Goal: Task Accomplishment & Management: Complete application form

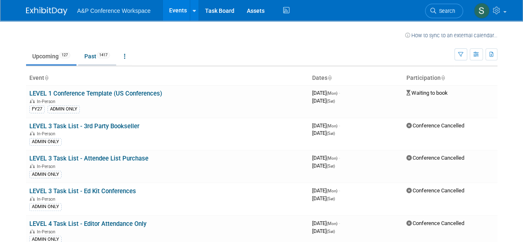
click at [95, 56] on link "Past 1417" at bounding box center [97, 56] width 38 height 16
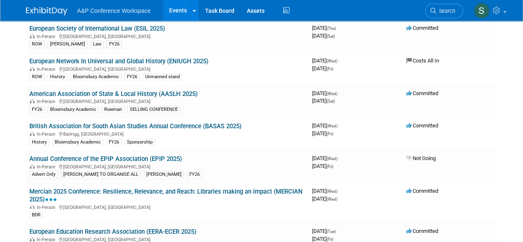
scroll to position [1101, 0]
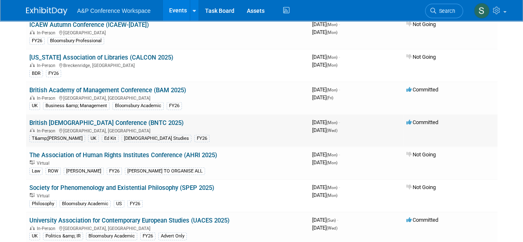
click at [105, 120] on link "British [DEMOGRAPHIC_DATA] Conference (BNTC 2025)" at bounding box center [106, 122] width 154 height 7
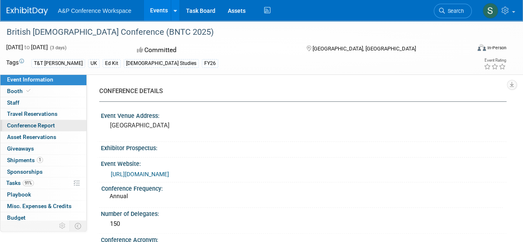
click at [46, 125] on span "Conference Report" at bounding box center [31, 125] width 48 height 7
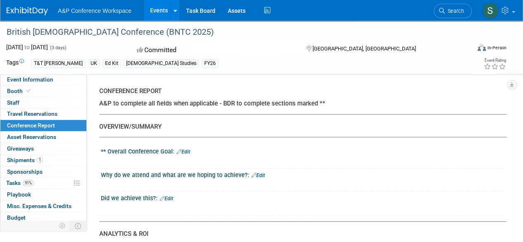
click at [187, 153] on link "Edit" at bounding box center [184, 152] width 14 height 6
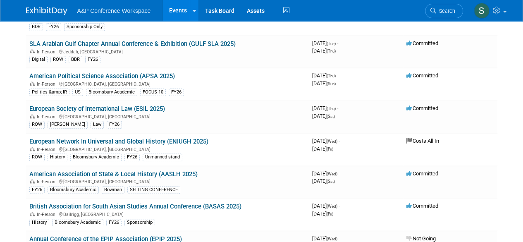
scroll to position [1101, 0]
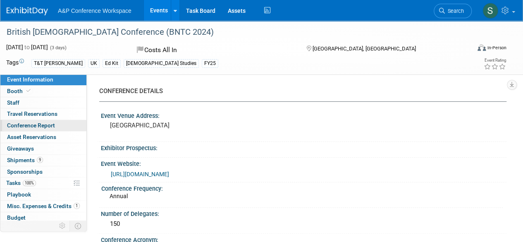
click at [45, 123] on span "Conference Report" at bounding box center [31, 125] width 48 height 7
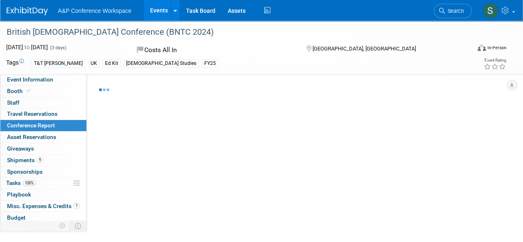
select select "NO"
select select "YES"
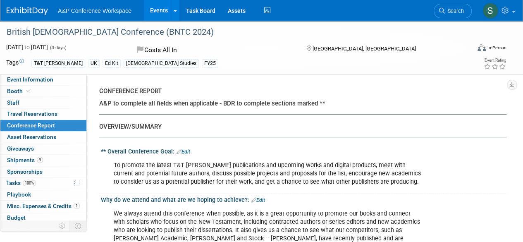
scroll to position [41, 0]
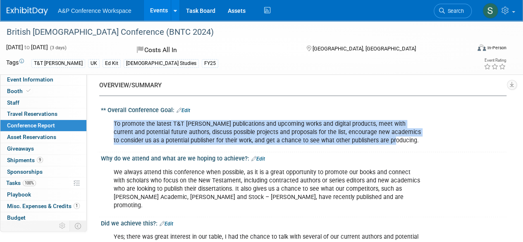
drag, startPoint x: 384, startPoint y: 141, endPoint x: 114, endPoint y: 123, distance: 270.0
click at [114, 123] on div "To promote the latest T&T [PERSON_NAME] publications and upcoming works and dig…" at bounding box center [267, 132] width 319 height 33
copy div "To promote the latest T&T [PERSON_NAME] publications and upcoming works and dig…"
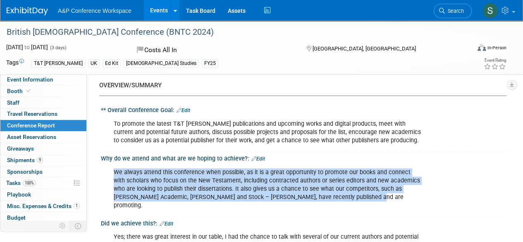
drag, startPoint x: 114, startPoint y: 172, endPoint x: 350, endPoint y: 196, distance: 237.1
click at [350, 196] on div "We always attend this conference when possible, as it is a great opportunity to…" at bounding box center [267, 189] width 319 height 50
copy div "We always attend this conference when possible, as it is a great opportunity to…"
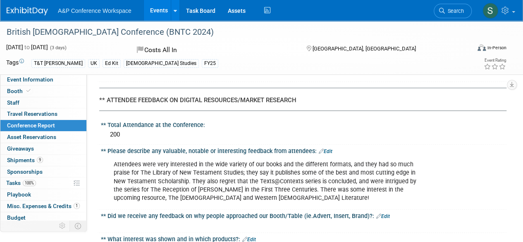
scroll to position [1779, 0]
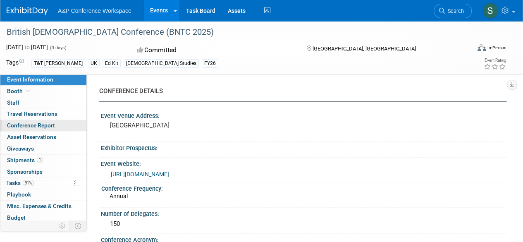
click at [41, 125] on span "Conference Report" at bounding box center [31, 125] width 48 height 7
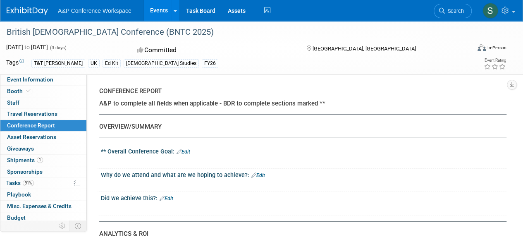
click at [187, 151] on link "Edit" at bounding box center [184, 152] width 14 height 6
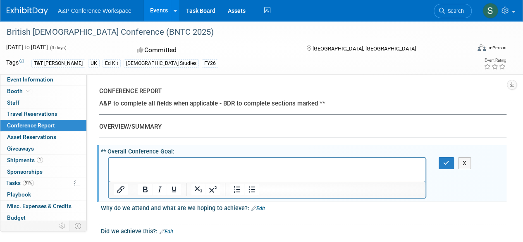
click at [156, 163] on p "Rich Text Area. Press ALT-0 for help." at bounding box center [267, 165] width 307 height 8
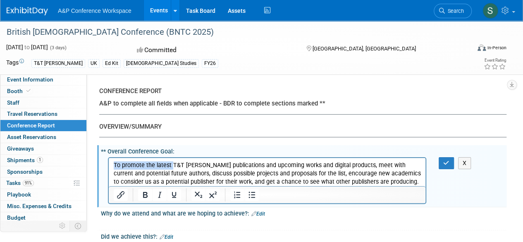
drag, startPoint x: 171, startPoint y: 164, endPoint x: 113, endPoint y: 166, distance: 57.9
click at [114, 166] on p "To promote the latest T&T [PERSON_NAME] publications and upcoming works and dig…" at bounding box center [267, 173] width 307 height 25
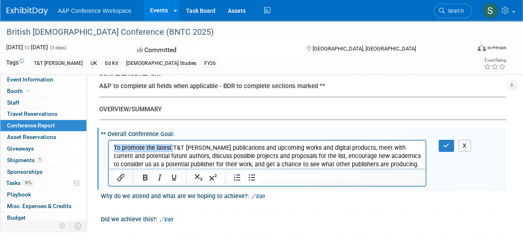
scroll to position [41, 0]
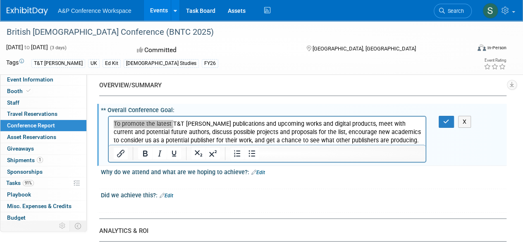
click at [263, 173] on link "Edit" at bounding box center [259, 173] width 14 height 6
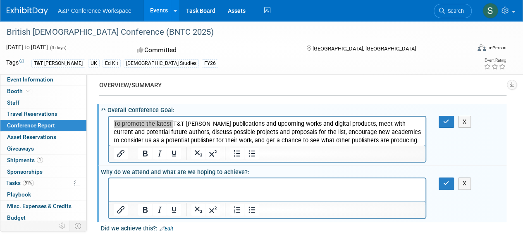
scroll to position [0, 0]
click at [154, 186] on p "Rich Text Area. Press ALT-0 for help." at bounding box center [267, 186] width 307 height 8
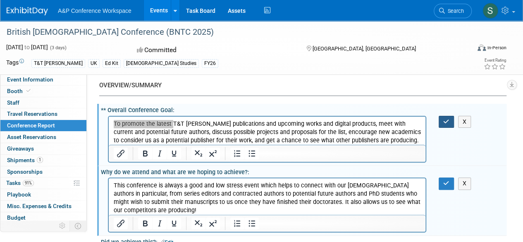
click at [442, 125] on button "button" at bounding box center [446, 122] width 15 height 12
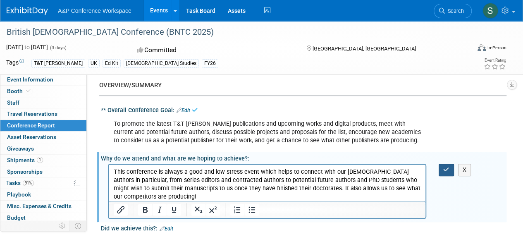
click at [440, 170] on button "button" at bounding box center [446, 170] width 15 height 12
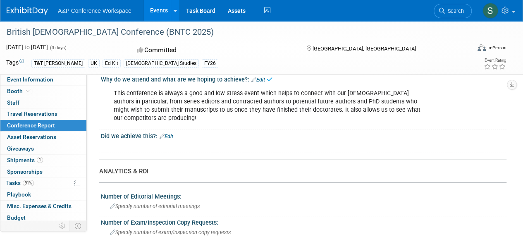
scroll to position [124, 0]
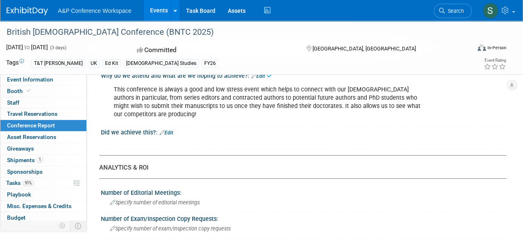
click at [170, 131] on link "Edit" at bounding box center [167, 133] width 14 height 6
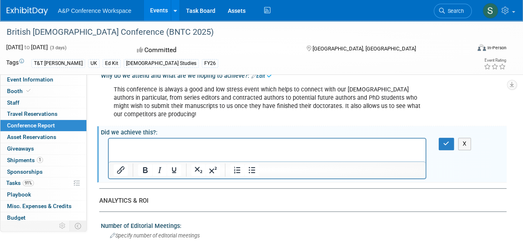
scroll to position [0, 0]
click at [153, 148] on p "Rich Text Area. Press ALT-0 for help." at bounding box center [267, 146] width 307 height 8
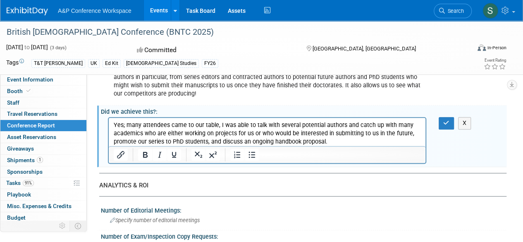
scroll to position [124, 0]
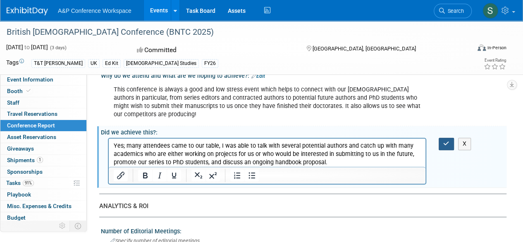
click at [442, 144] on button "button" at bounding box center [446, 144] width 15 height 12
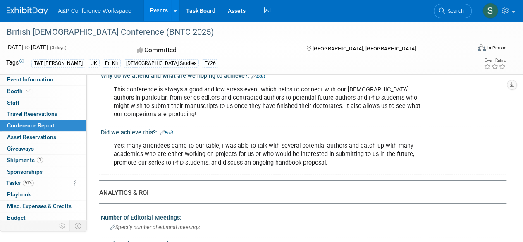
scroll to position [166, 0]
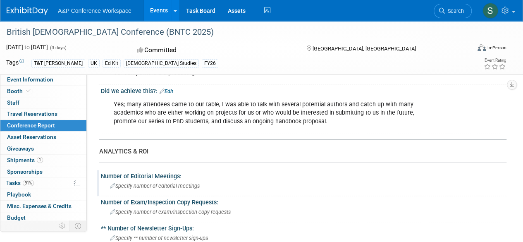
click at [112, 185] on icon at bounding box center [112, 186] width 5 height 5
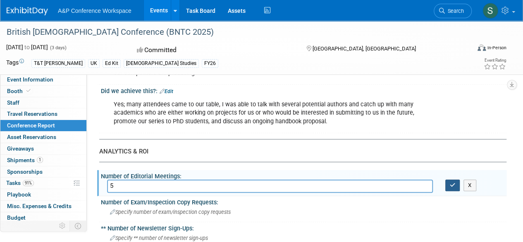
type input "5"
click at [450, 184] on icon "button" at bounding box center [453, 184] width 6 height 5
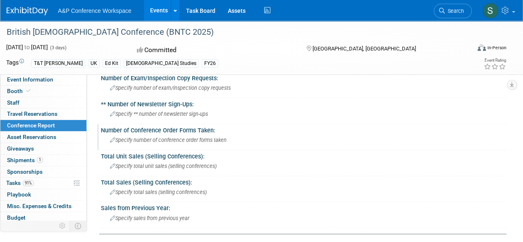
scroll to position [248, 0]
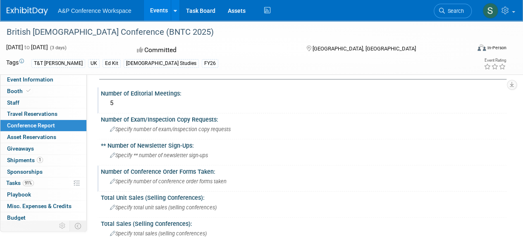
click at [205, 172] on div "Number of Conference Order Forms Taken:" at bounding box center [304, 171] width 406 height 10
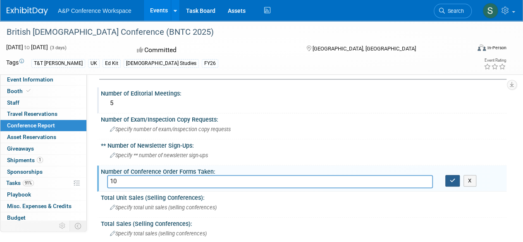
type input "10"
click at [451, 179] on icon "button" at bounding box center [453, 180] width 6 height 5
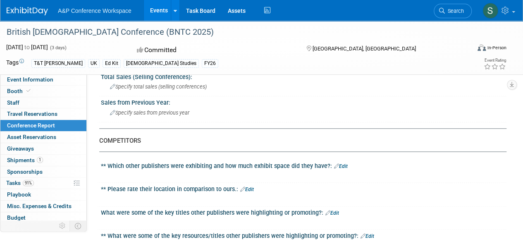
scroll to position [414, 0]
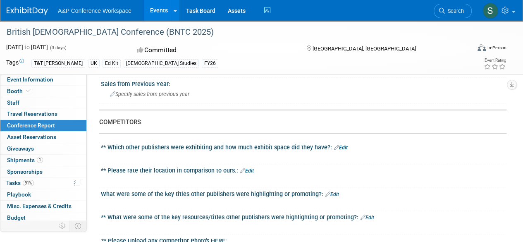
click at [341, 147] on link "Edit" at bounding box center [341, 148] width 14 height 6
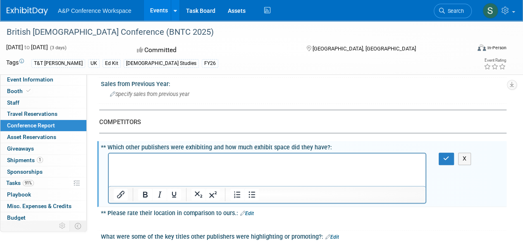
scroll to position [0, 0]
click at [180, 159] on p "Rich Text Area. Press ALT-0 for help." at bounding box center [267, 161] width 307 height 8
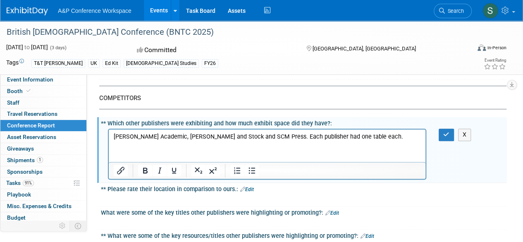
scroll to position [455, 0]
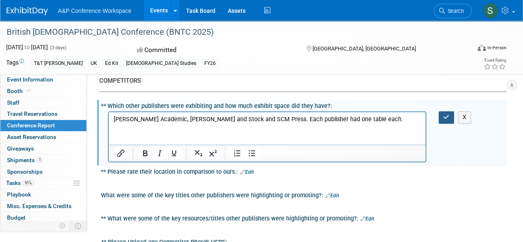
click at [447, 118] on icon "button" at bounding box center [447, 117] width 6 height 6
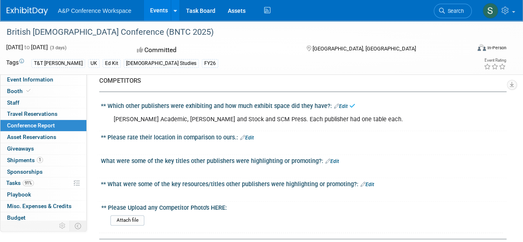
click at [250, 135] on link "Edit" at bounding box center [247, 138] width 14 height 6
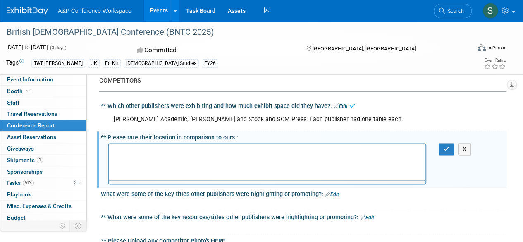
scroll to position [0, 0]
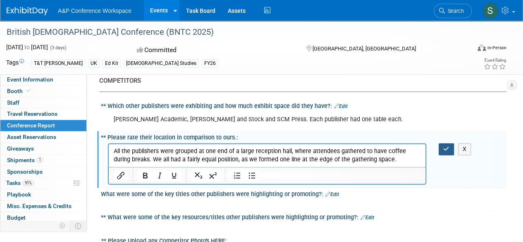
click at [442, 148] on button "button" at bounding box center [446, 149] width 15 height 12
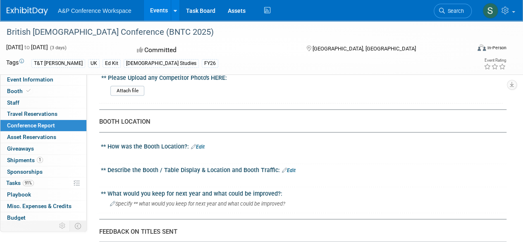
scroll to position [621, 0]
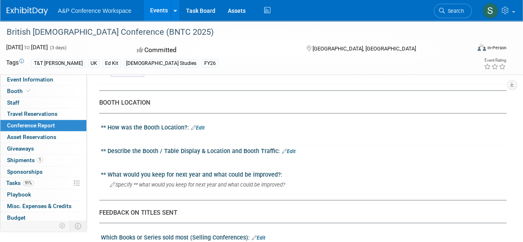
click at [202, 125] on link "Edit" at bounding box center [198, 128] width 14 height 6
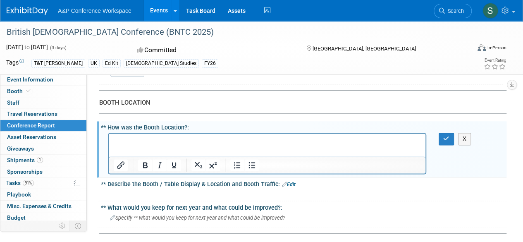
scroll to position [0, 0]
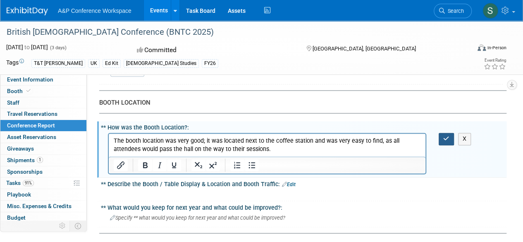
click at [444, 136] on icon "button" at bounding box center [447, 139] width 6 height 6
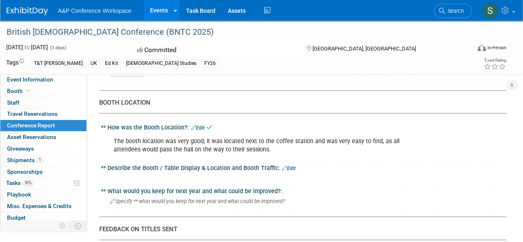
click at [293, 166] on link "Edit" at bounding box center [289, 168] width 14 height 6
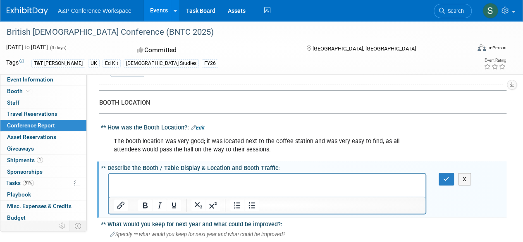
click at [196, 180] on p "Rich Text Area. Press ALT-0 for help." at bounding box center [267, 181] width 307 height 8
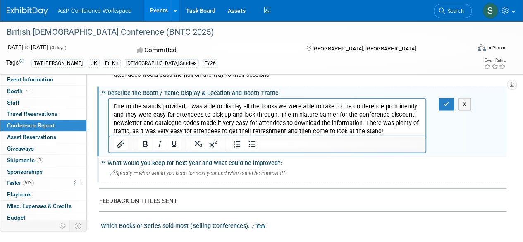
scroll to position [703, 0]
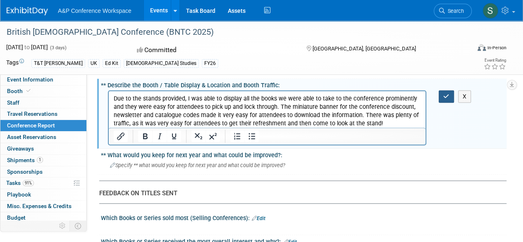
click at [442, 96] on button "button" at bounding box center [446, 96] width 15 height 12
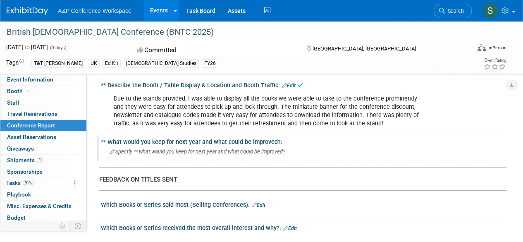
click at [161, 145] on div "Specify ** what would you keep for next year and what could be improved?" at bounding box center [304, 151] width 394 height 13
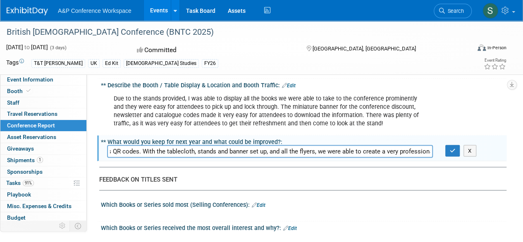
scroll to position [0, 410]
click at [395, 148] on input "I would definitely keep the miniature banner for next year, as it saves a lot o…" at bounding box center [270, 151] width 326 height 13
click at [430, 150] on input "I would definitely keep the miniature banner for next year, as it saves a lot o…" at bounding box center [270, 151] width 326 height 13
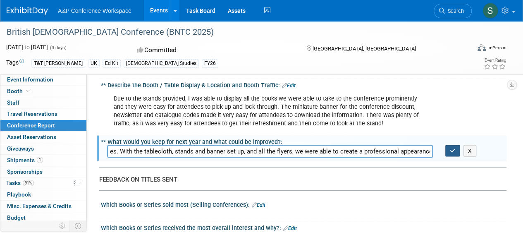
type input "I would definitely keep the miniature banner for next year, as it saves a lot o…"
click at [455, 145] on button "button" at bounding box center [453, 151] width 15 height 12
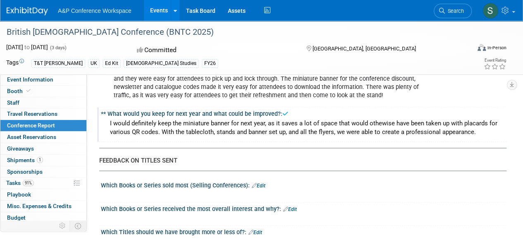
scroll to position [786, 0]
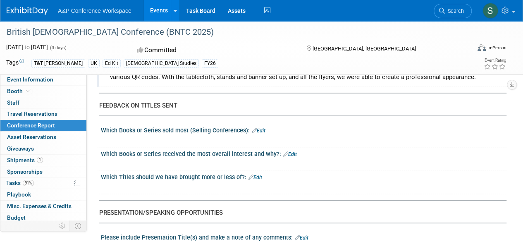
click at [293, 151] on link "Edit" at bounding box center [290, 154] width 14 height 6
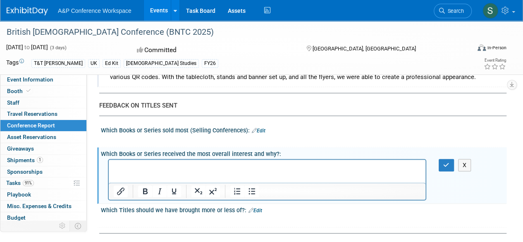
scroll to position [0, 0]
click at [213, 168] on p "Rich Text Area. Press ALT-0 for help." at bounding box center [267, 167] width 307 height 8
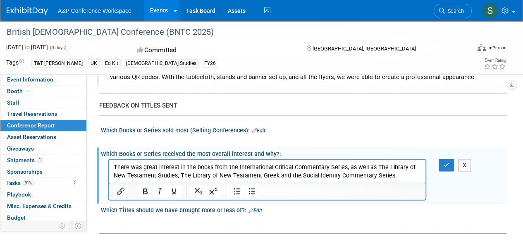
click at [394, 172] on p "There was great interest in the books from the International Critical Commentar…" at bounding box center [267, 171] width 307 height 17
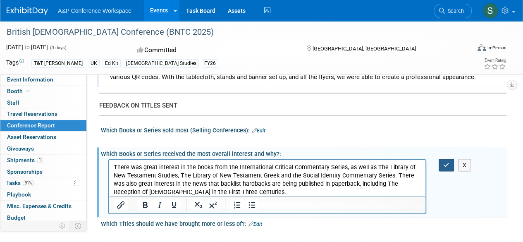
click at [445, 164] on icon "button" at bounding box center [447, 165] width 6 height 6
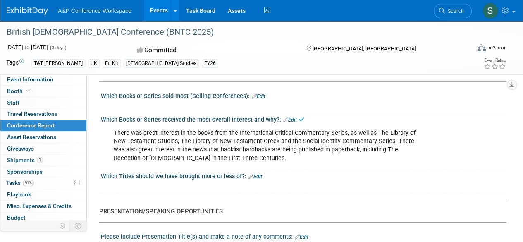
scroll to position [869, 0]
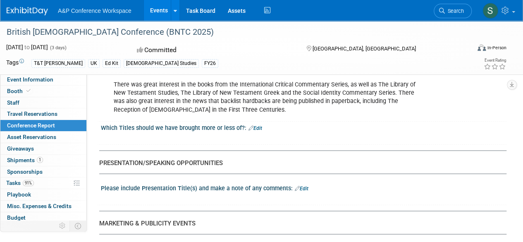
click at [258, 126] on link "Edit" at bounding box center [256, 128] width 14 height 6
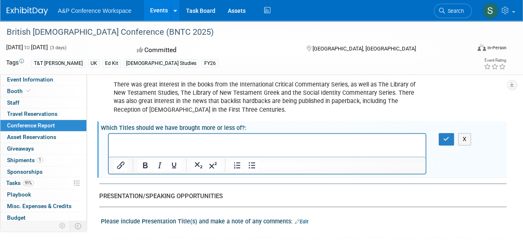
scroll to position [0, 0]
click at [224, 146] on html at bounding box center [267, 140] width 317 height 12
click at [221, 141] on p "Rich Text Area. Press ALT-0 for help." at bounding box center [267, 141] width 307 height 8
click at [180, 141] on p "Rich Text Area. Press ALT-0 for help." at bounding box center [267, 141] width 307 height 8
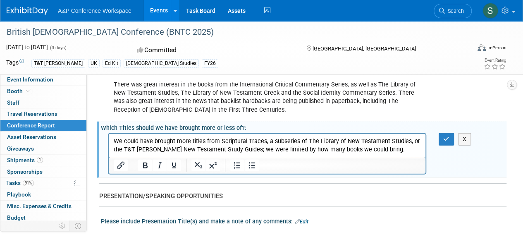
click at [437, 139] on div "X" at bounding box center [449, 139] width 32 height 12
click at [443, 137] on button "button" at bounding box center [446, 139] width 15 height 12
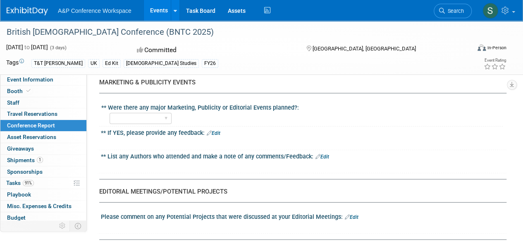
scroll to position [1035, 0]
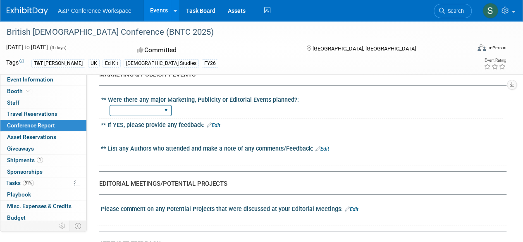
click at [169, 108] on select "YES NO" at bounding box center [141, 110] width 62 height 11
select select "NO"
click at [110, 105] on select "YES NO" at bounding box center [141, 110] width 62 height 11
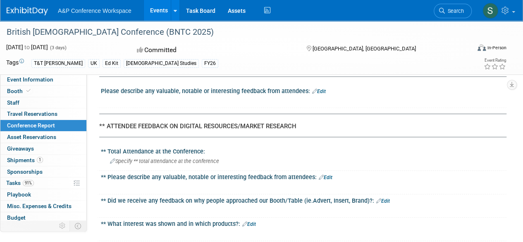
scroll to position [1200, 0]
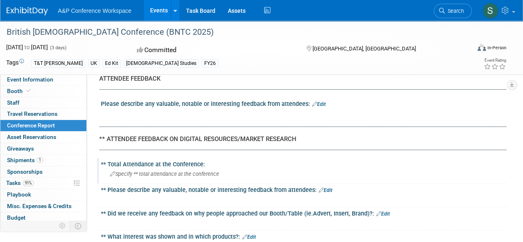
click at [164, 171] on span "Specify ** total attendance at the conference" at bounding box center [164, 174] width 109 height 6
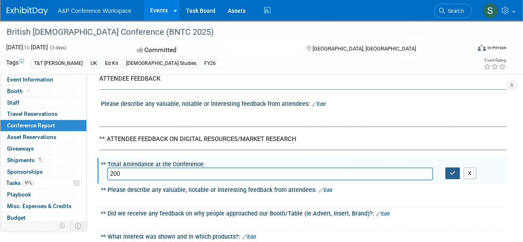
type input "200"
click at [457, 170] on button "button" at bounding box center [453, 174] width 15 height 12
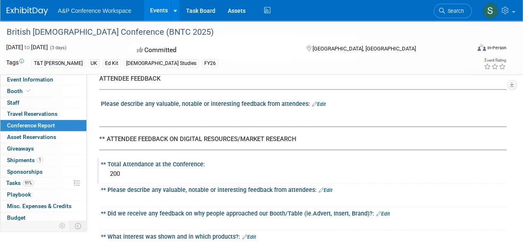
click at [319, 187] on icon at bounding box center [321, 189] width 5 height 5
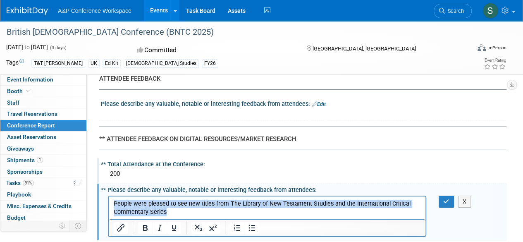
drag, startPoint x: 173, startPoint y: 211, endPoint x: 115, endPoint y: 201, distance: 58.7
click at [115, 201] on p "People were pleased to see new titles from The Library of New Testament Studies…" at bounding box center [267, 208] width 307 height 17
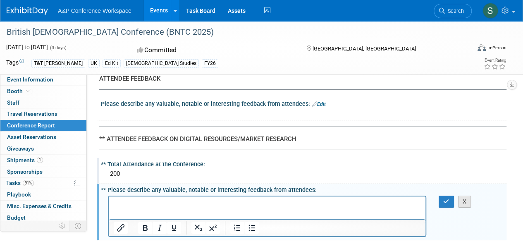
click at [465, 197] on button "X" at bounding box center [465, 202] width 13 height 12
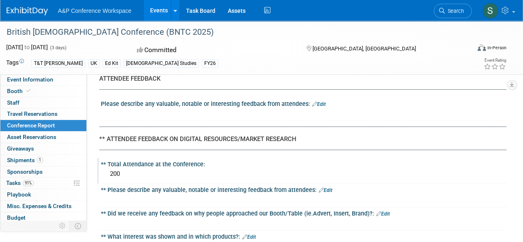
click at [318, 101] on link "Edit" at bounding box center [319, 104] width 14 height 6
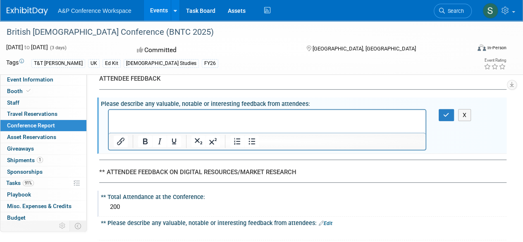
scroll to position [0, 0]
click at [180, 113] on html at bounding box center [267, 116] width 317 height 12
click at [172, 118] on p "Rich Text Area. Press ALT-0 for help." at bounding box center [267, 117] width 307 height 8
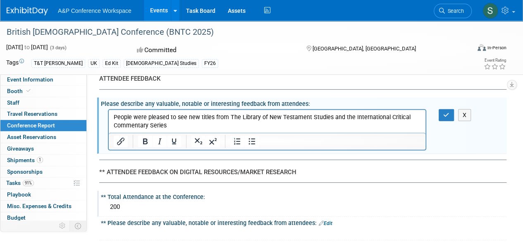
click at [170, 124] on p "People were pleased to see new titles from The Library of New Testament Studies…" at bounding box center [267, 121] width 307 height 17
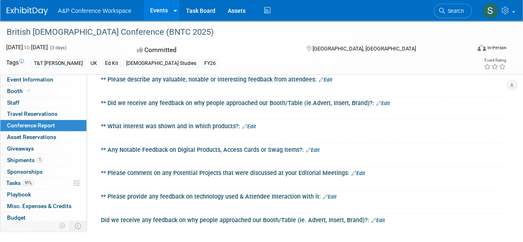
scroll to position [1324, 0]
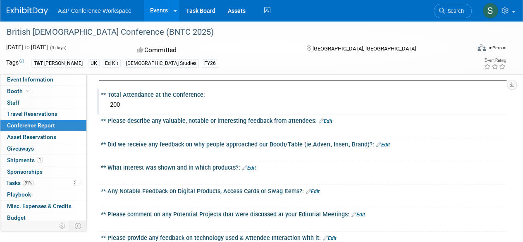
click at [380, 142] on link "Edit" at bounding box center [384, 145] width 14 height 6
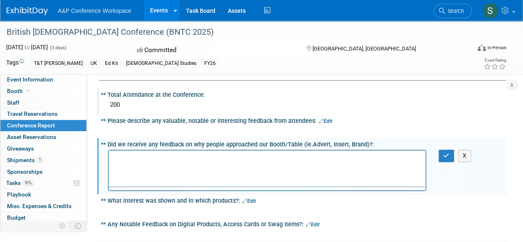
scroll to position [0, 0]
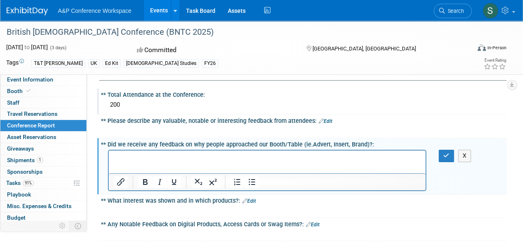
click at [209, 158] on p "Rich Text Area. Press ALT-0 for help." at bounding box center [267, 158] width 307 height 8
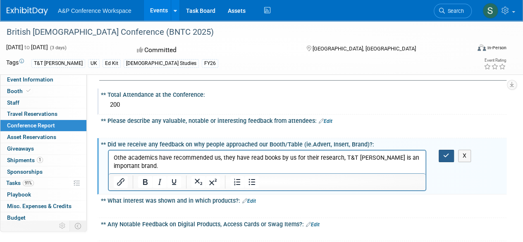
click at [444, 154] on icon "button" at bounding box center [447, 156] width 6 height 6
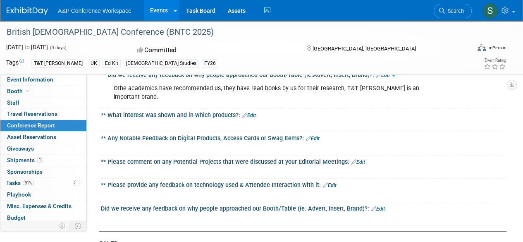
scroll to position [1407, 0]
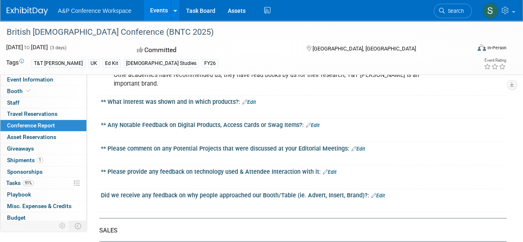
click at [311, 122] on link "Edit" at bounding box center [313, 125] width 14 height 6
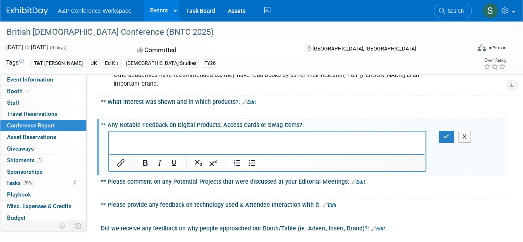
scroll to position [0, 0]
click at [248, 99] on link "Edit" at bounding box center [249, 102] width 14 height 6
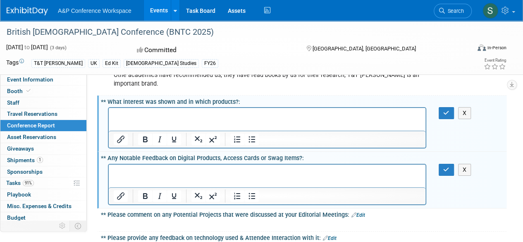
click at [207, 119] on p "Rich Text Area. Press ALT-0 for help." at bounding box center [267, 115] width 307 height 8
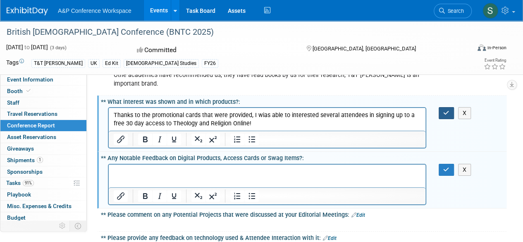
click at [449, 112] on button "button" at bounding box center [446, 113] width 15 height 12
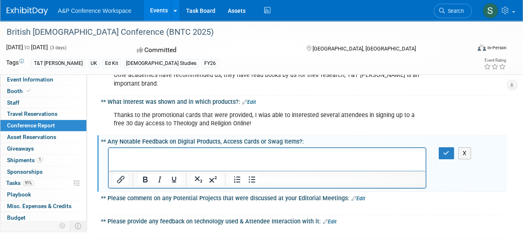
click at [303, 158] on p "Rich Text Area. Press ALT-0 for help." at bounding box center [267, 155] width 307 height 8
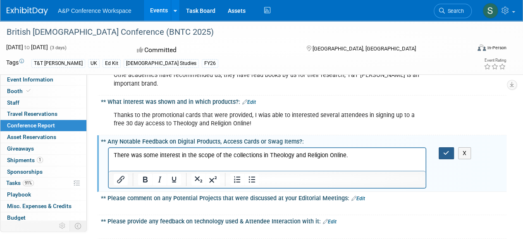
click at [450, 151] on button "button" at bounding box center [446, 153] width 15 height 12
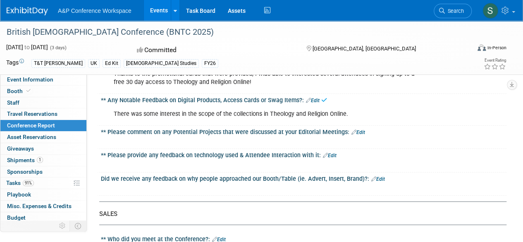
scroll to position [1490, 0]
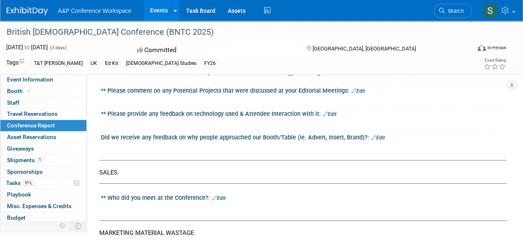
click at [329, 111] on link "Edit" at bounding box center [330, 114] width 14 height 6
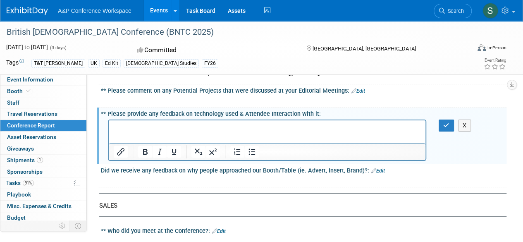
scroll to position [0, 0]
click at [223, 128] on p "Rich Text Area. Press ALT-0 for help." at bounding box center [267, 127] width 307 height 8
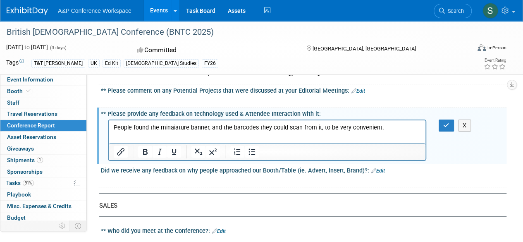
click at [439, 120] on div "X" at bounding box center [449, 126] width 32 height 12
click at [441, 121] on button "button" at bounding box center [446, 126] width 15 height 12
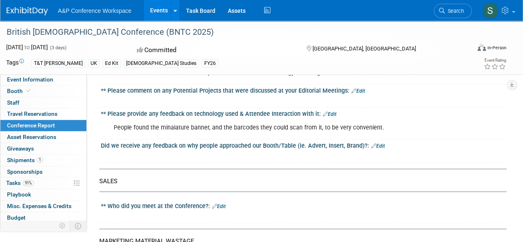
click at [323, 111] on icon at bounding box center [325, 113] width 5 height 5
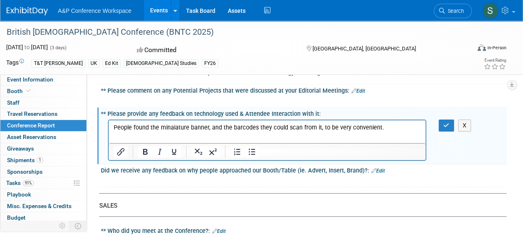
click at [171, 125] on p "People found the minaiature banner, and the barcodes they could scan from it, t…" at bounding box center [267, 127] width 307 height 8
click at [174, 125] on p "People found the minaiature banner, and the barcodes they could scan from it, t…" at bounding box center [267, 127] width 307 height 8
click at [173, 127] on p "People found the minaiature banner, and the barcodes they could scan from it, t…" at bounding box center [267, 127] width 307 height 8
click at [445, 120] on button "button" at bounding box center [446, 126] width 15 height 12
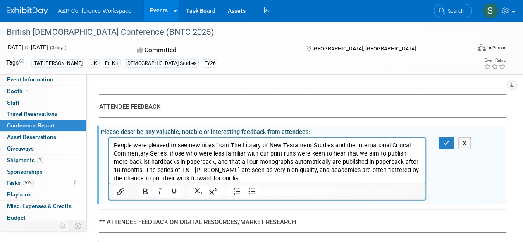
scroll to position [1200, 0]
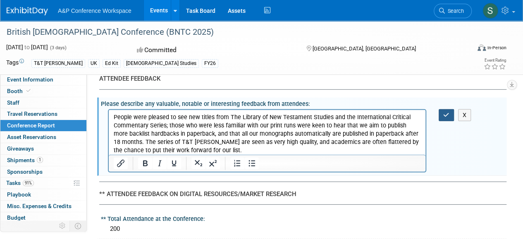
click at [443, 110] on button "button" at bounding box center [446, 115] width 15 height 12
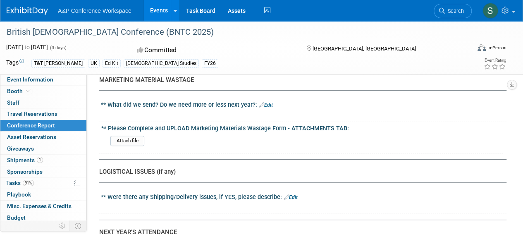
scroll to position [1655, 0]
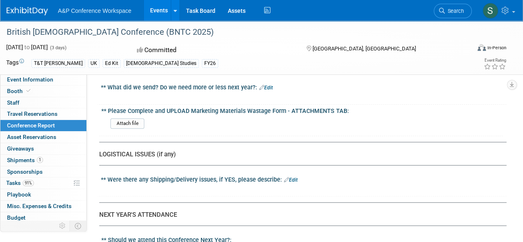
click at [295, 177] on link "Edit" at bounding box center [291, 180] width 14 height 6
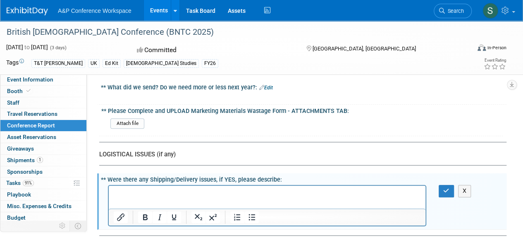
scroll to position [0, 0]
click at [171, 194] on p "Rich Text Area. Press ALT-0 for help." at bounding box center [267, 193] width 307 height 8
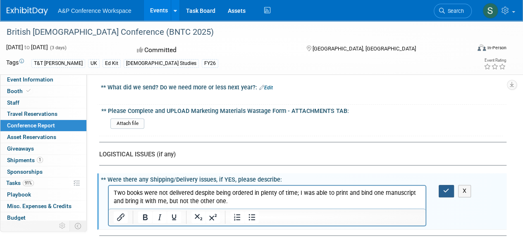
click at [448, 188] on icon "button" at bounding box center [447, 191] width 6 height 6
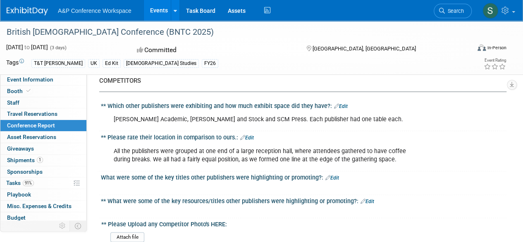
scroll to position [497, 0]
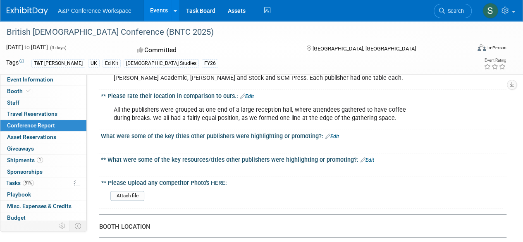
click at [334, 135] on link "Edit" at bounding box center [333, 137] width 14 height 6
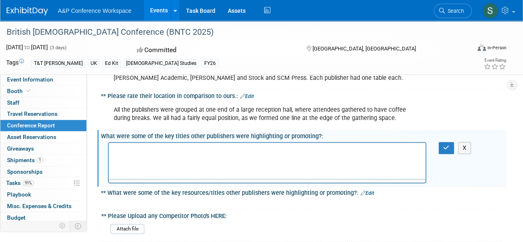
scroll to position [0, 0]
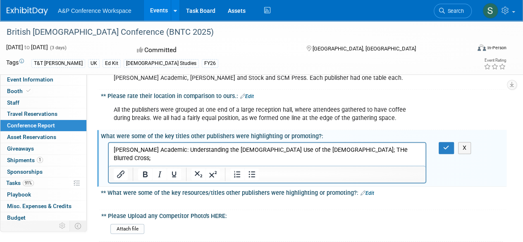
click at [331, 148] on p "[PERSON_NAME] Academic: Understanding the [DEMOGRAPHIC_DATA] Use of the [DEMOGR…" at bounding box center [267, 154] width 307 height 17
click at [373, 151] on p "[PERSON_NAME] Academic: Understanding the [DEMOGRAPHIC_DATA] Use of the [DEMOGR…" at bounding box center [267, 154] width 307 height 17
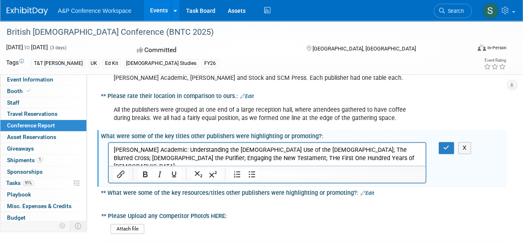
click at [201, 158] on p "[PERSON_NAME] Academic: Understanding the [DEMOGRAPHIC_DATA] Use of the [DEMOGR…" at bounding box center [267, 158] width 307 height 25
click at [315, 156] on p "[PERSON_NAME] Academic: Understanding the [DEMOGRAPHIC_DATA] Use of the [DEMOGR…" at bounding box center [267, 158] width 307 height 25
click at [317, 159] on p "[PERSON_NAME] Academic: Understanding the [DEMOGRAPHIC_DATA] Use of the [DEMOGR…" at bounding box center [267, 158] width 307 height 25
click at [373, 158] on p "[PERSON_NAME] Academic: Understanding the [DEMOGRAPHIC_DATA] Use of the [DEMOGR…" at bounding box center [267, 158] width 307 height 25
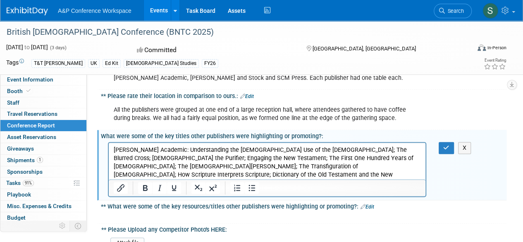
click at [307, 174] on p "[PERSON_NAME] Academic: Understanding the [DEMOGRAPHIC_DATA] Use of the [DEMOGR…" at bounding box center [267, 171] width 307 height 50
click at [380, 178] on p "[PERSON_NAME] Academic: Understanding the [DEMOGRAPHIC_DATA] Use of the [DEMOGR…" at bounding box center [267, 171] width 307 height 50
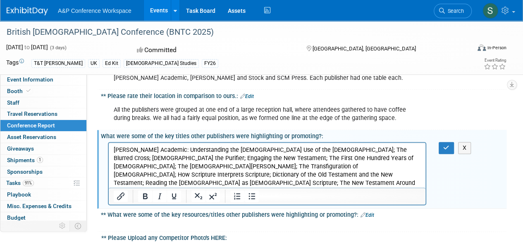
click at [179, 181] on p "[PERSON_NAME] Academic: Understanding the [DEMOGRAPHIC_DATA] Use of the [DEMOGR…" at bounding box center [267, 171] width 307 height 50
click at [218, 156] on p "[PERSON_NAME] Academic: Understanding the [DEMOGRAPHIC_DATA] Use of the [DEMOGR…" at bounding box center [267, 175] width 307 height 58
click at [220, 178] on p "[PERSON_NAME] Academic: Understanding the [DEMOGRAPHIC_DATA] Use of the [DEMOGR…" at bounding box center [267, 175] width 307 height 58
click at [221, 181] on p "[PERSON_NAME] Academic: Understanding the [DEMOGRAPHIC_DATA] Use of the [DEMOGR…" at bounding box center [267, 175] width 307 height 58
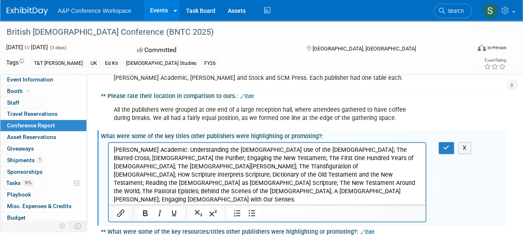
click at [164, 212] on p "[PERSON_NAME] and Stock: THe Moral Teachings of [DEMOGRAPHIC_DATA];" at bounding box center [267, 216] width 307 height 8
click at [256, 212] on p "[PERSON_NAME] and Stock: The Moral Teachings of [DEMOGRAPHIC_DATA];" at bounding box center [267, 216] width 307 height 8
click at [447, 146] on icon "button" at bounding box center [447, 148] width 6 height 6
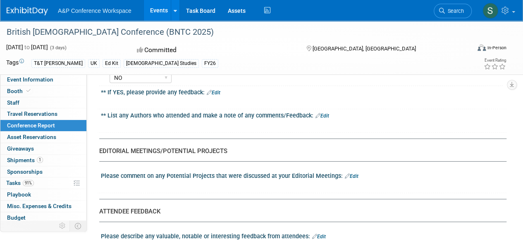
scroll to position [1159, 0]
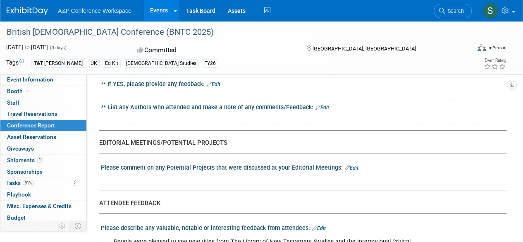
click at [346, 165] on icon at bounding box center [347, 167] width 5 height 5
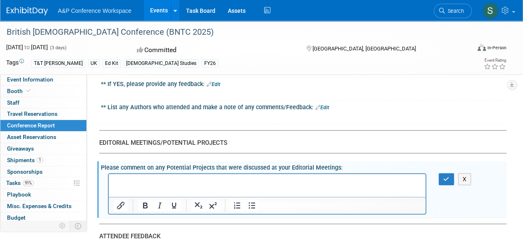
scroll to position [0, 0]
click at [168, 182] on p "Rich Text Area. Press ALT-0 for help." at bounding box center [267, 182] width 307 height 8
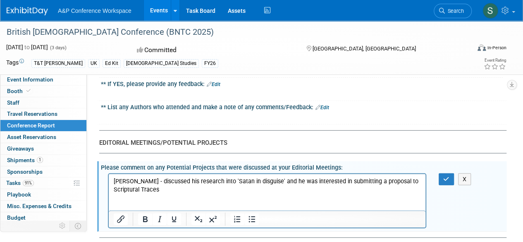
click at [119, 206] on p "Rich Text Area. Press ALT-0 for help." at bounding box center [267, 206] width 307 height 8
click at [160, 204] on p "[PERSON_NAME]" at bounding box center [267, 206] width 307 height 8
click at [234, 208] on p "[PERSON_NAME] - discussed possiblity of his" at bounding box center [267, 206] width 307 height 8
drag, startPoint x: 234, startPoint y: 208, endPoint x: 196, endPoint y: 209, distance: 38.1
click at [196, 209] on p "[PERSON_NAME] - discussed possiblity of his" at bounding box center [267, 206] width 307 height 8
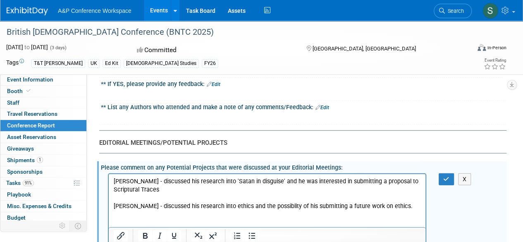
click at [113, 225] on html "[PERSON_NAME] - discussed his research into 'Satan in disguise' and he was inte…" at bounding box center [267, 200] width 317 height 53
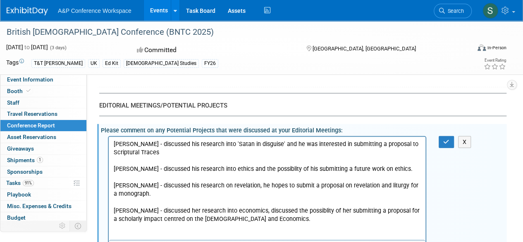
scroll to position [1215, 0]
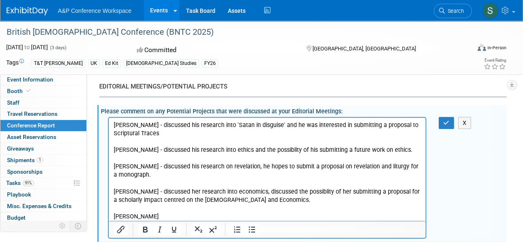
click at [139, 217] on p "[PERSON_NAME]" at bounding box center [267, 216] width 307 height 8
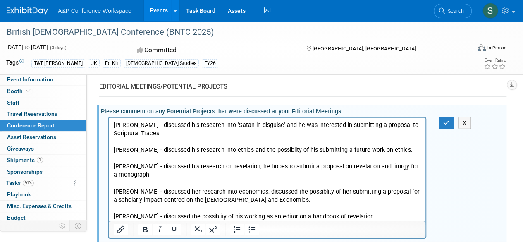
click at [326, 216] on p "[PERSON_NAME] - discussed the possiblity of his working as an editor on a handb…" at bounding box center [267, 216] width 307 height 8
click at [359, 218] on p "[PERSON_NAME] - discussed the possiblity of his working as an editor on a handb…" at bounding box center [267, 216] width 307 height 8
click at [446, 120] on icon "button" at bounding box center [447, 123] width 6 height 6
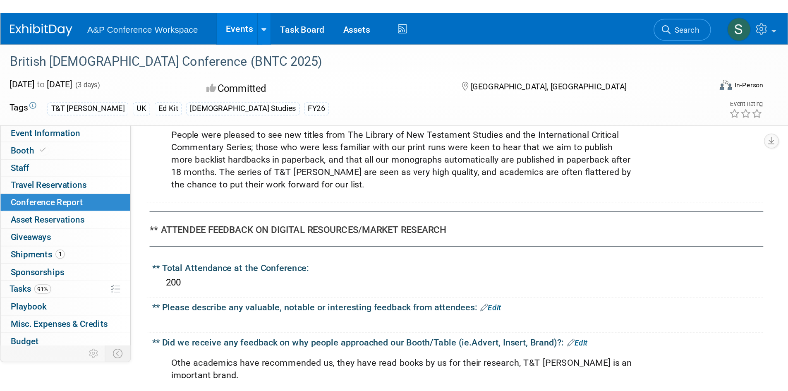
scroll to position [1463, 0]
